Goal: Find specific page/section: Find specific page/section

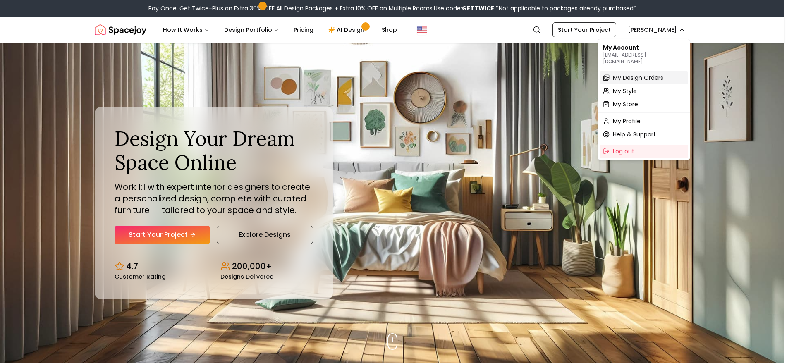
click at [645, 74] on span "My Design Orders" at bounding box center [638, 78] width 50 height 8
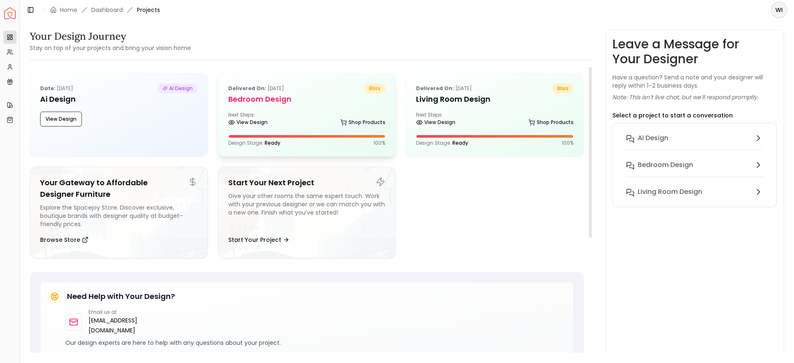
click at [279, 114] on div "Next Steps: View Design Shop Products" at bounding box center [307, 120] width 158 height 17
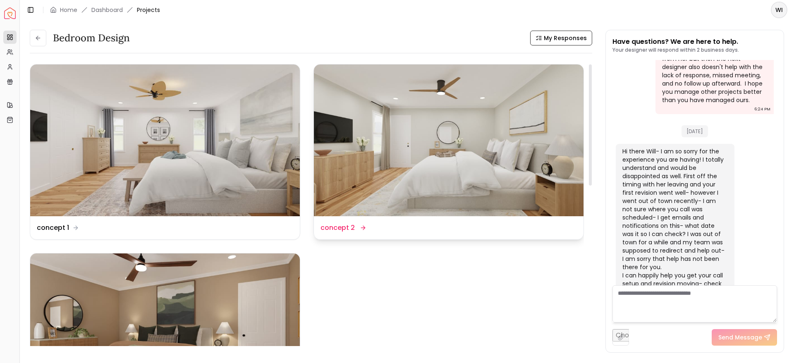
scroll to position [1, 0]
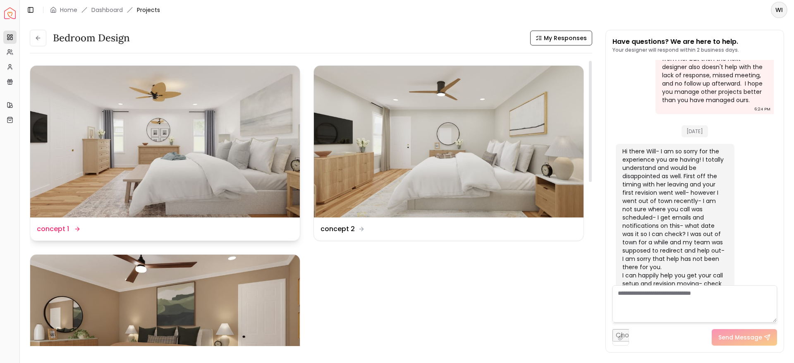
click at [138, 183] on img at bounding box center [165, 142] width 270 height 152
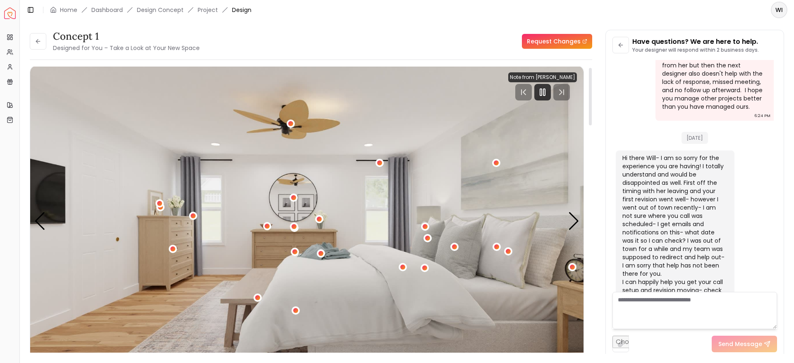
scroll to position [4, 0]
click at [549, 89] on div at bounding box center [543, 93] width 17 height 17
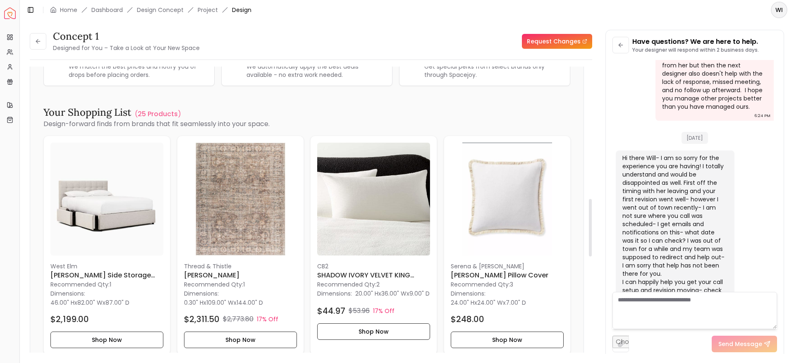
scroll to position [686, 0]
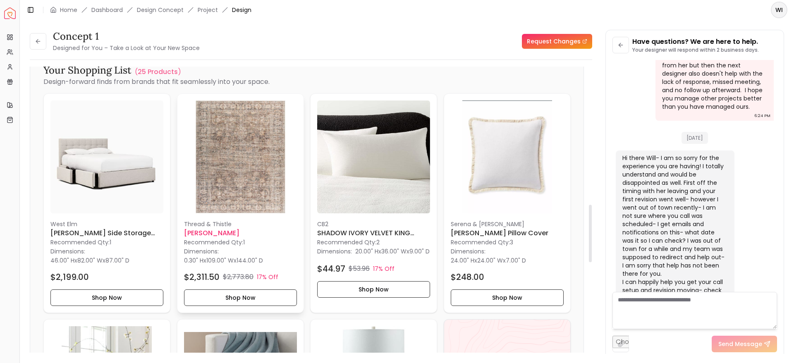
click at [241, 171] on img at bounding box center [240, 157] width 113 height 113
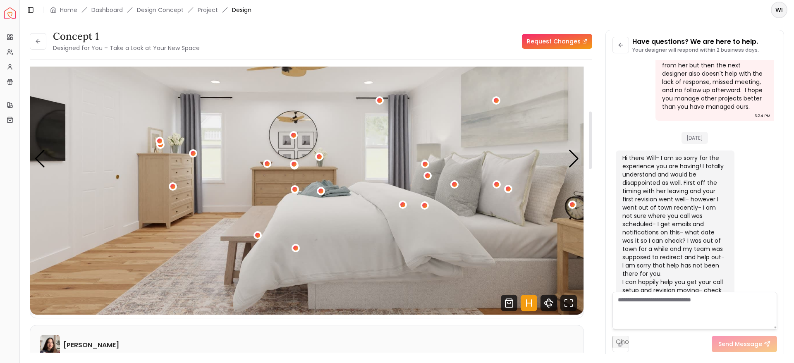
scroll to position [0, 0]
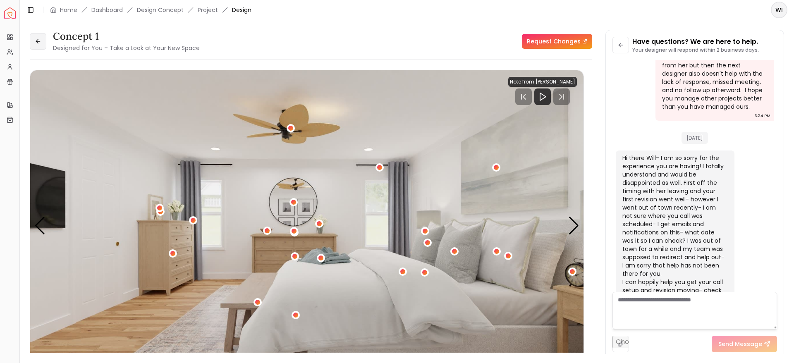
click at [42, 38] on button at bounding box center [38, 41] width 17 height 17
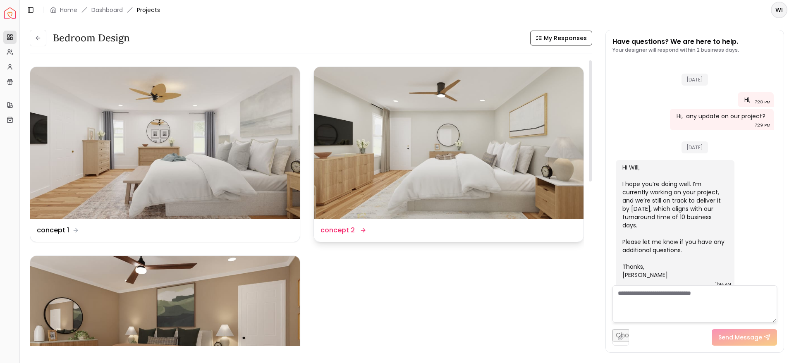
click at [381, 149] on img at bounding box center [449, 143] width 270 height 152
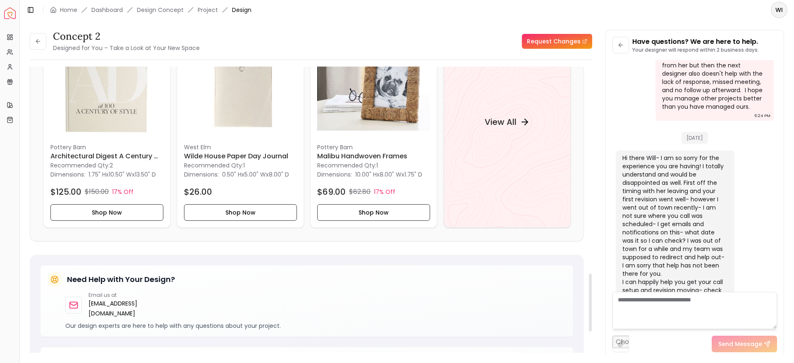
scroll to position [1025, 0]
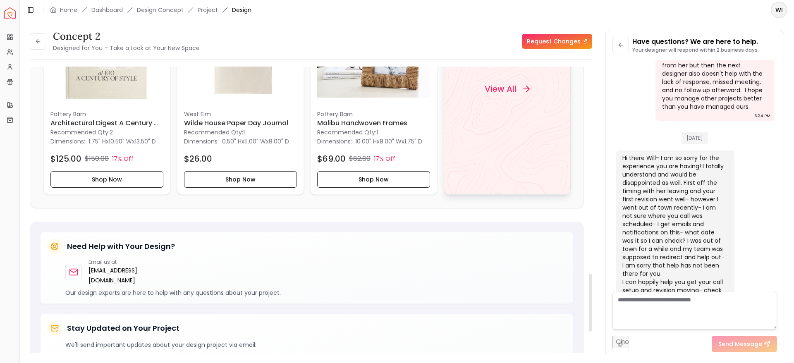
click at [456, 138] on div "View All" at bounding box center [507, 88] width 127 height 211
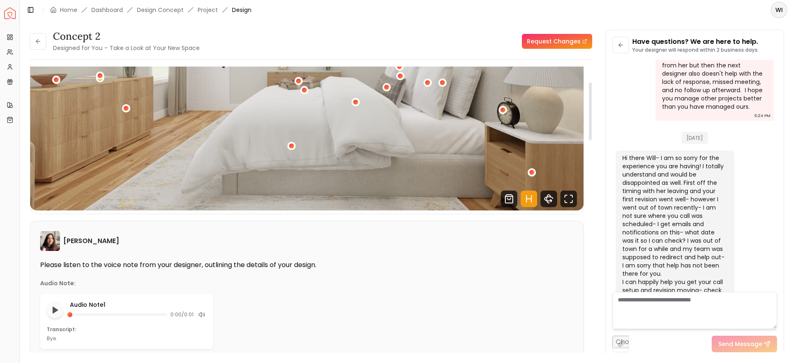
scroll to position [12, 0]
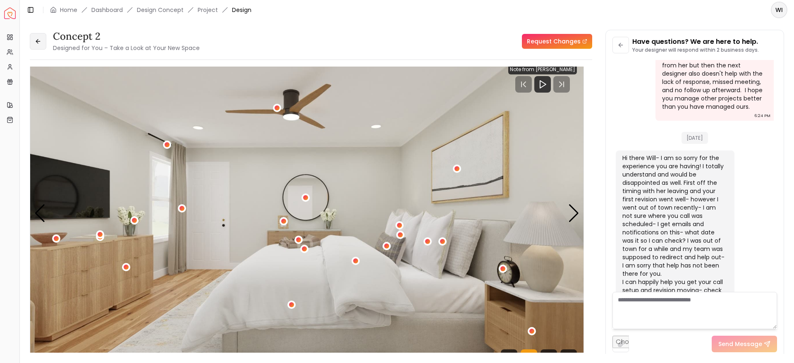
click at [36, 40] on icon at bounding box center [38, 41] width 7 height 7
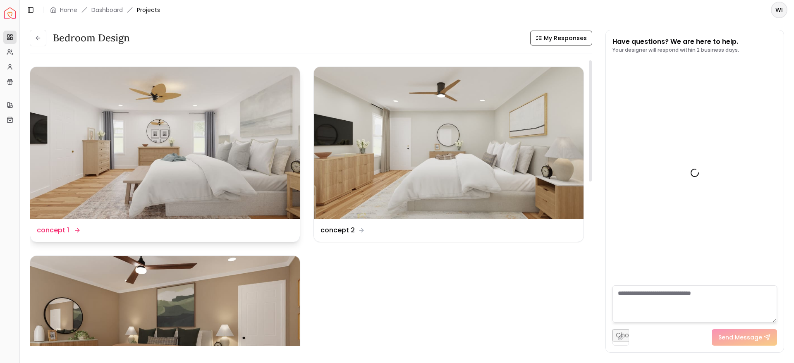
scroll to position [2052, 0]
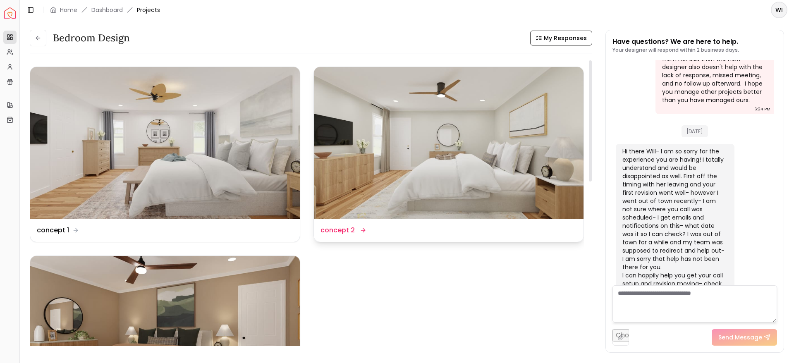
click at [385, 193] on img at bounding box center [449, 143] width 270 height 152
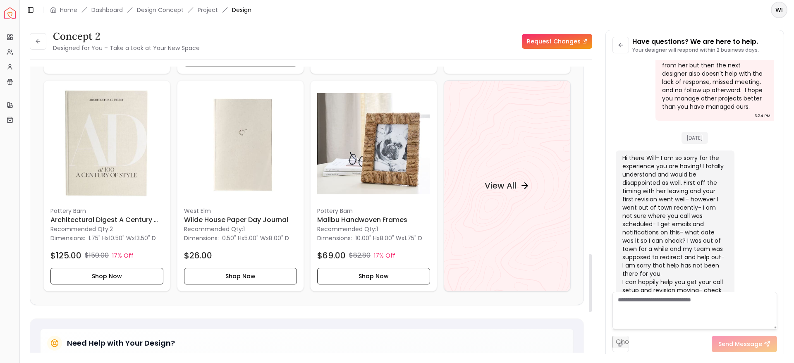
scroll to position [928, 0]
click at [537, 206] on div "View All" at bounding box center [507, 185] width 127 height 211
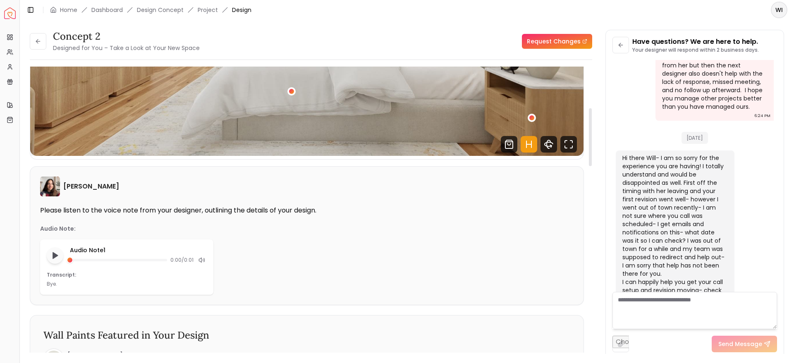
scroll to position [166, 0]
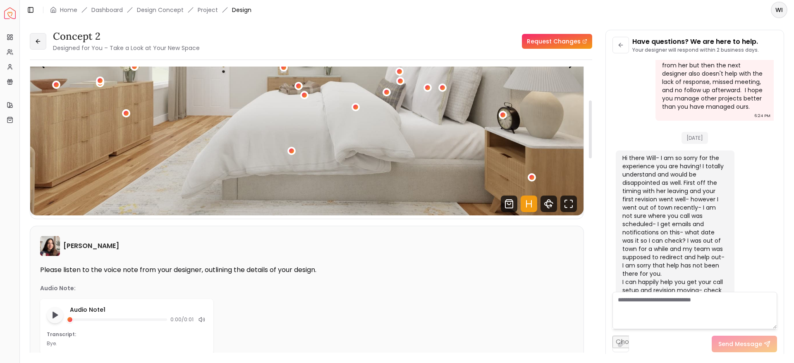
click at [35, 47] on button at bounding box center [38, 41] width 17 height 17
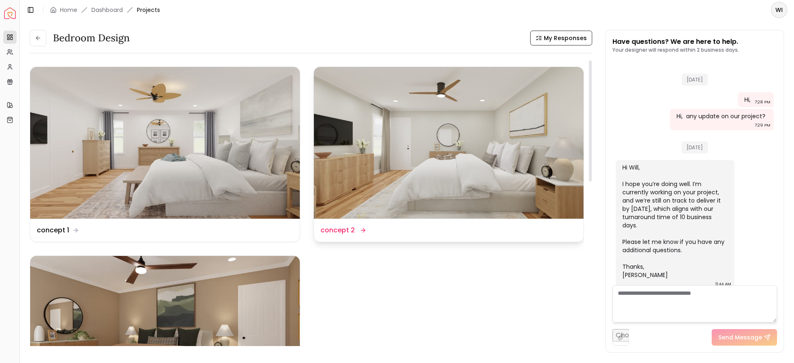
scroll to position [2052, 0]
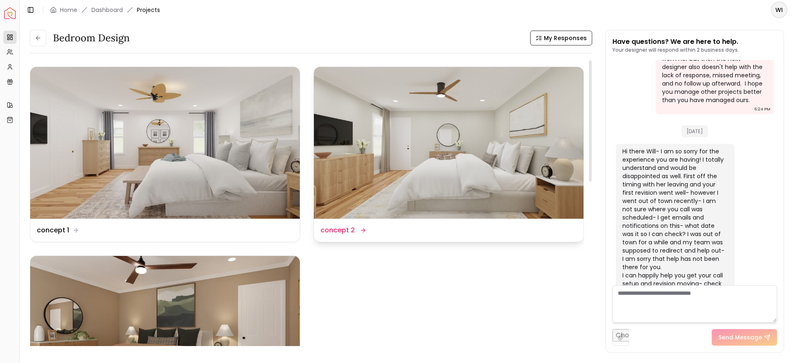
click at [432, 153] on img at bounding box center [449, 143] width 270 height 152
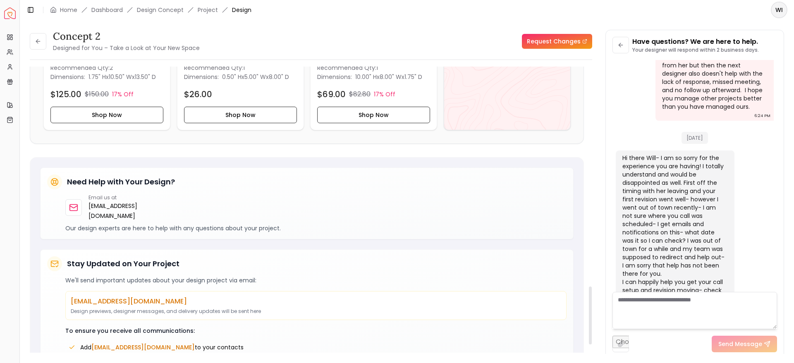
scroll to position [1007, 0]
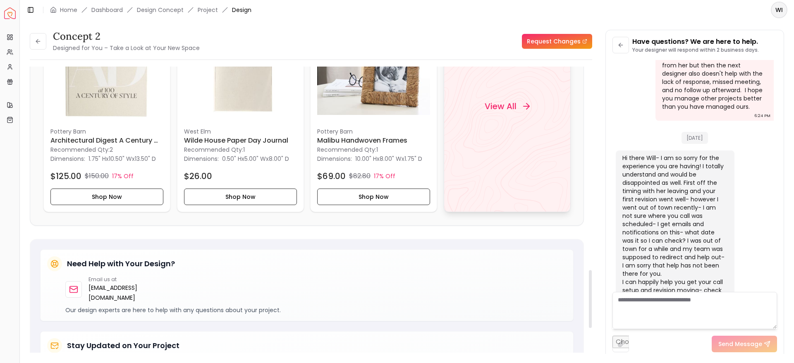
click at [523, 128] on div "View All" at bounding box center [507, 106] width 127 height 211
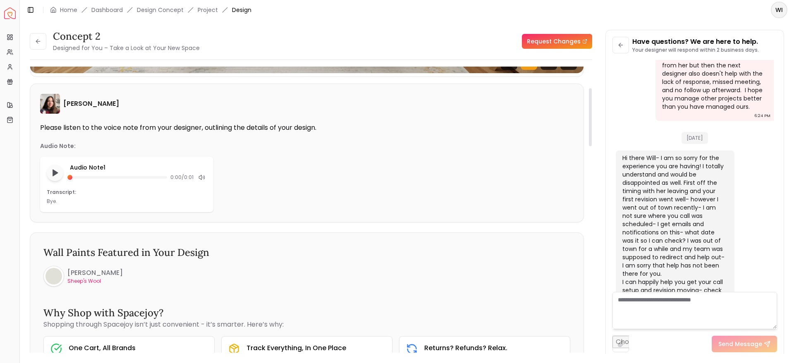
scroll to position [0, 0]
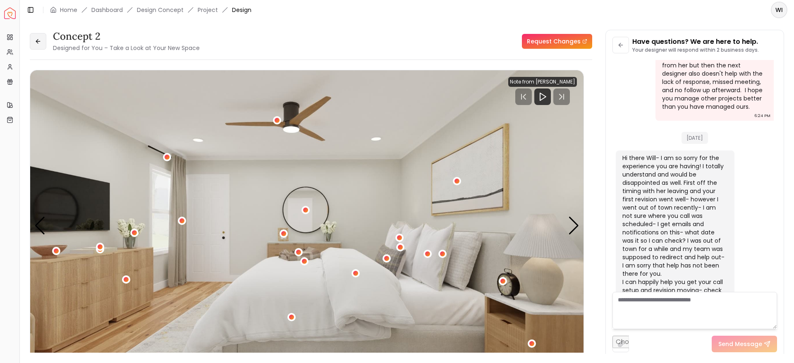
click at [35, 42] on icon at bounding box center [38, 41] width 7 height 7
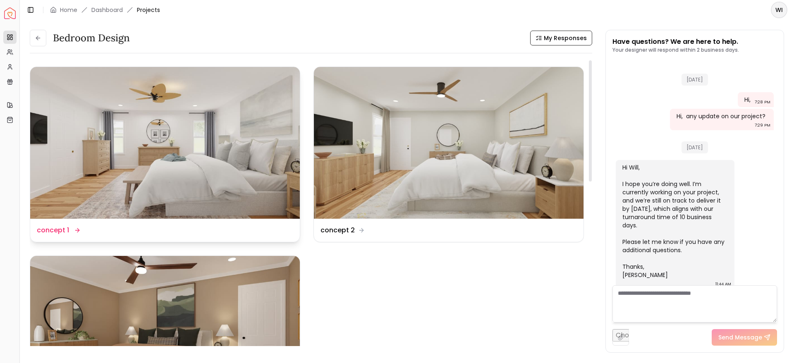
scroll to position [2052, 0]
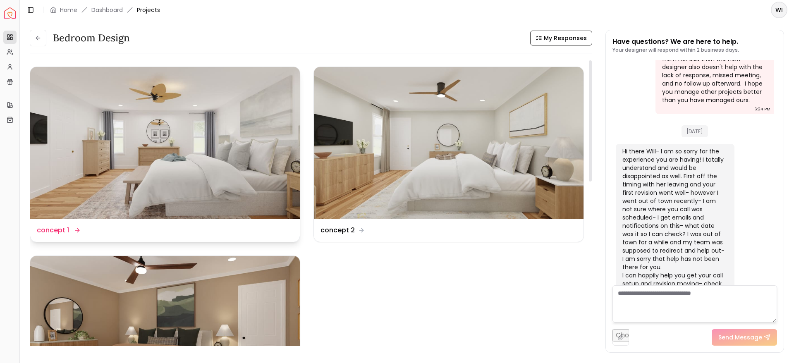
click at [199, 173] on img at bounding box center [165, 143] width 270 height 152
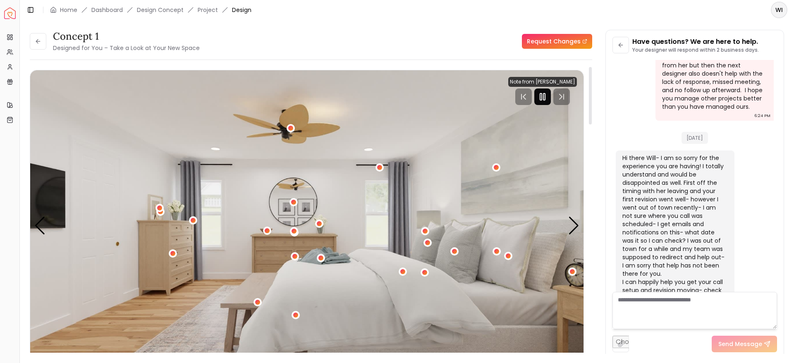
click at [547, 96] on icon "Pause" at bounding box center [543, 97] width 10 height 10
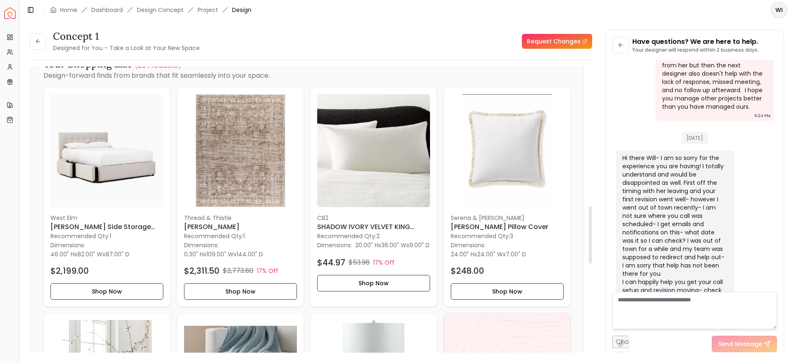
scroll to position [694, 0]
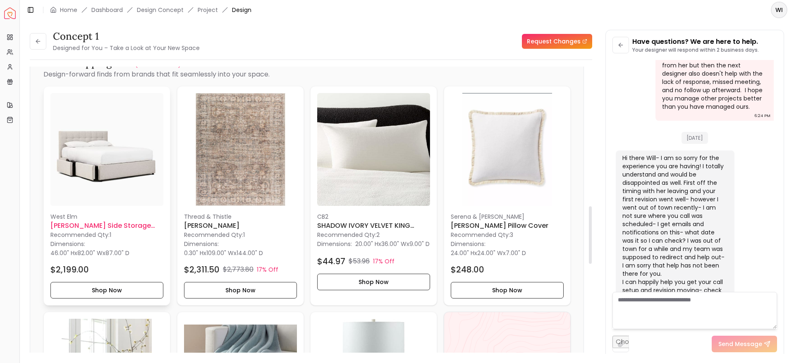
click at [69, 181] on img at bounding box center [106, 149] width 113 height 113
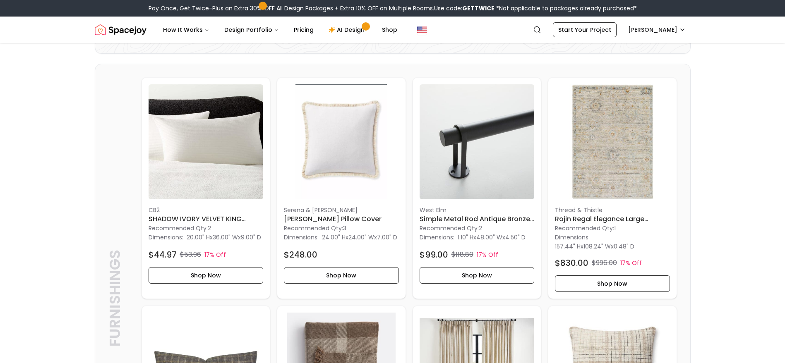
scroll to position [211, 0]
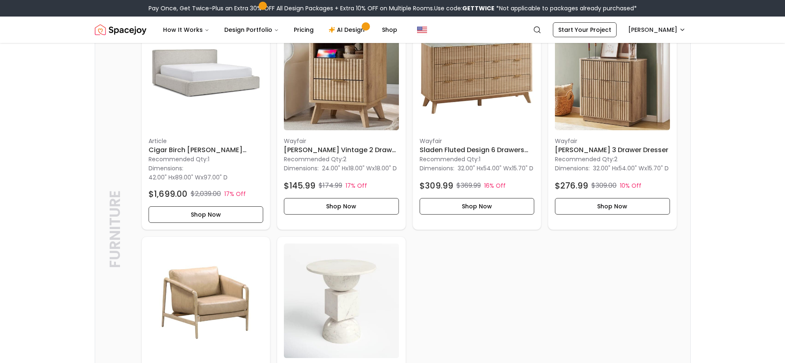
scroll to position [1694, 0]
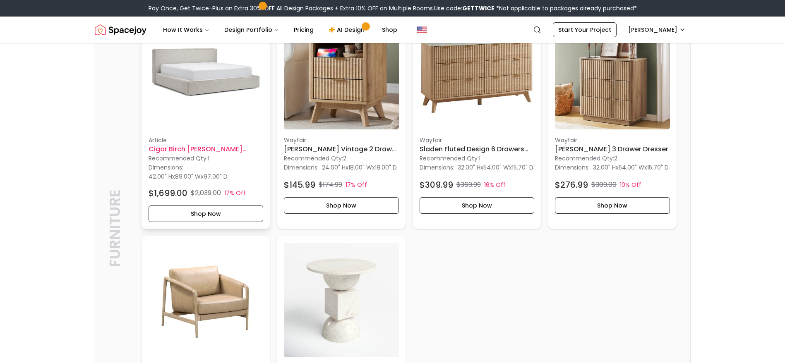
click at [177, 119] on img at bounding box center [206, 71] width 115 height 115
